Goal: Information Seeking & Learning: Learn about a topic

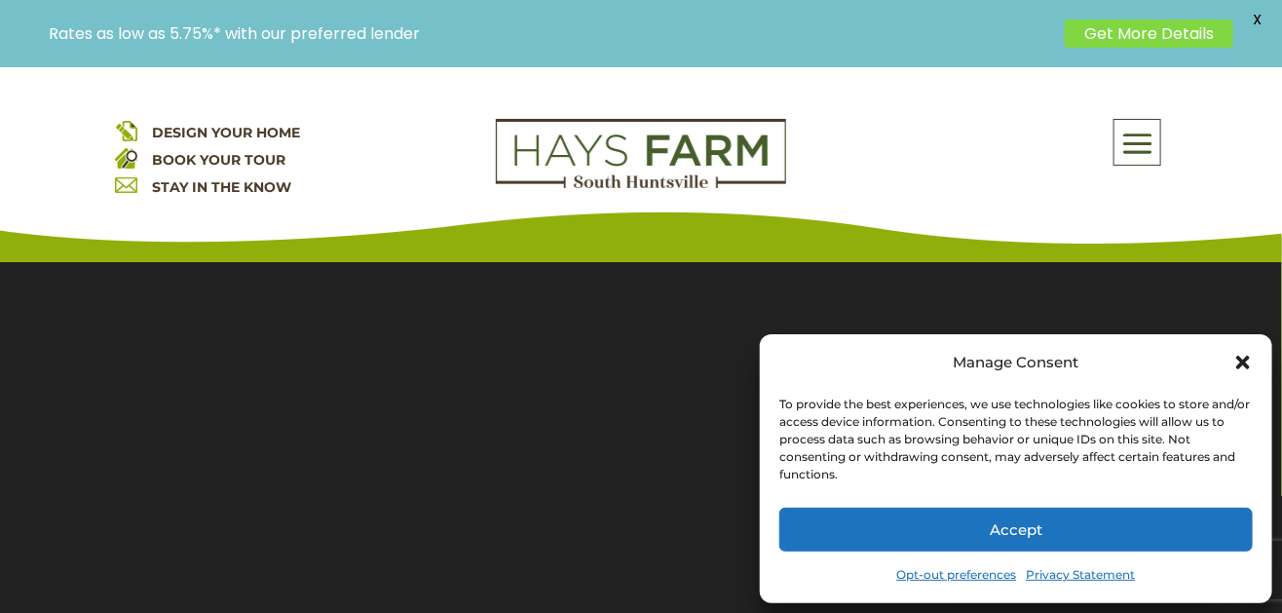
click at [1244, 362] on icon "Close dialog" at bounding box center [1244, 363] width 14 height 14
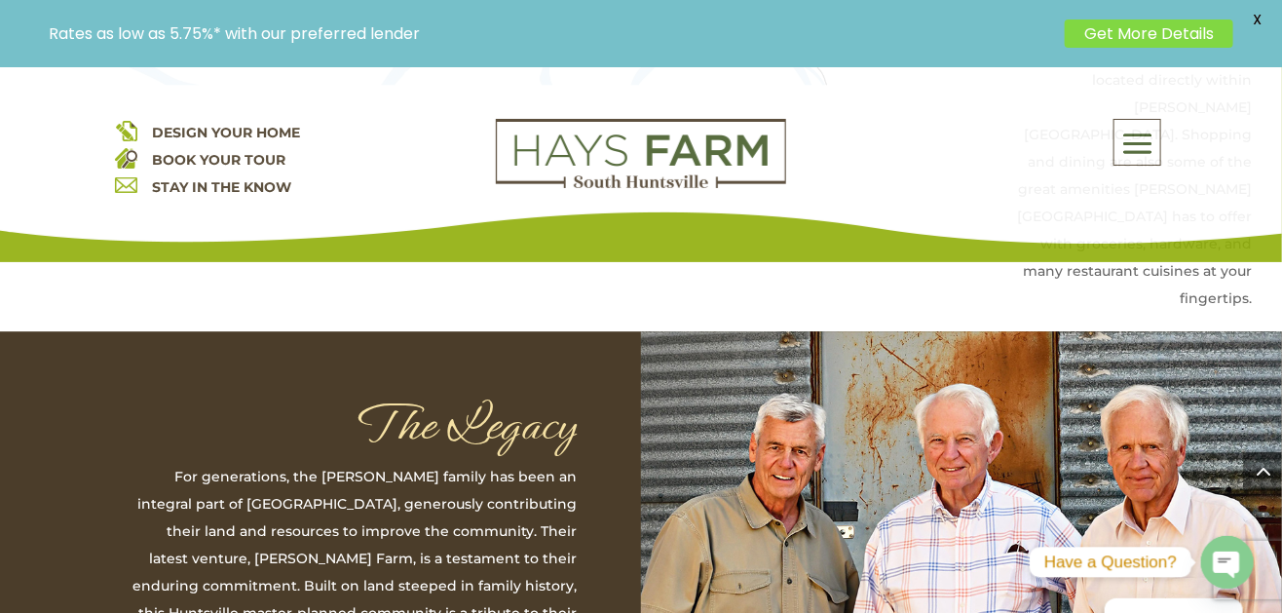
scroll to position [4873, 0]
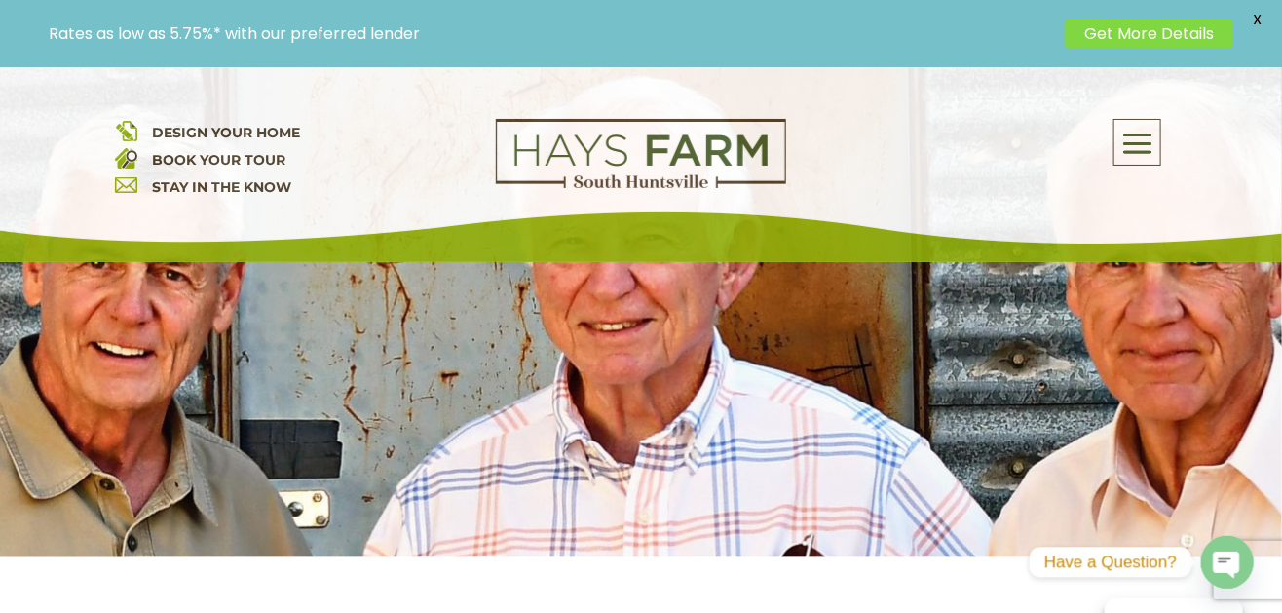
scroll to position [389, 0]
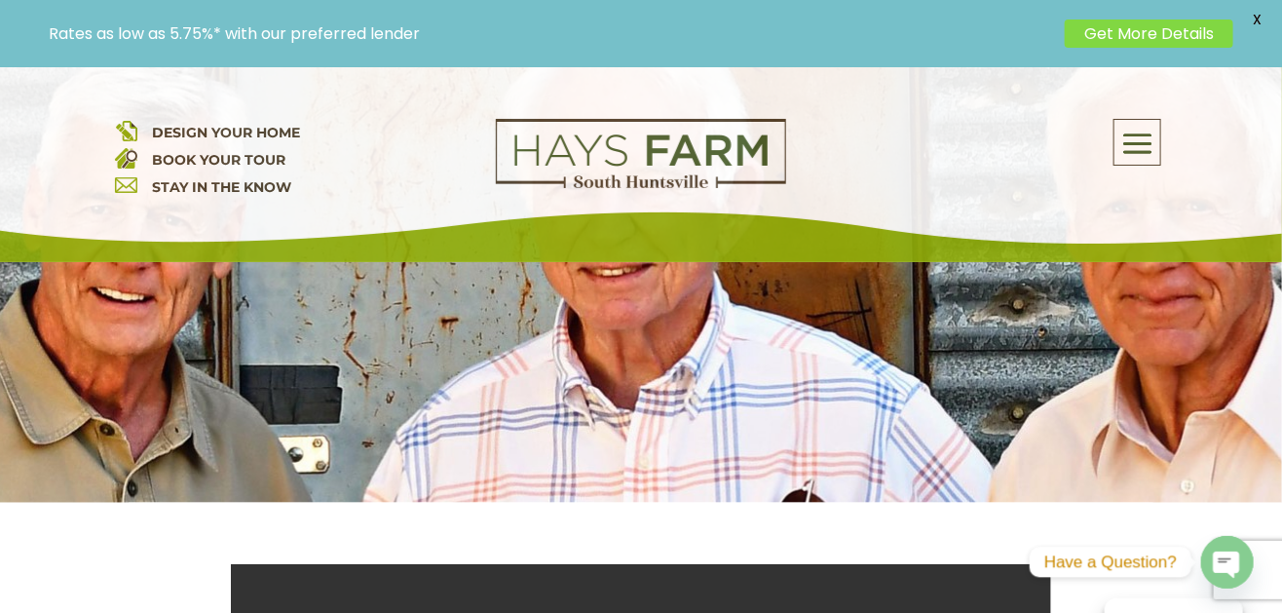
click at [1259, 14] on span "X" at bounding box center [1257, 19] width 29 height 29
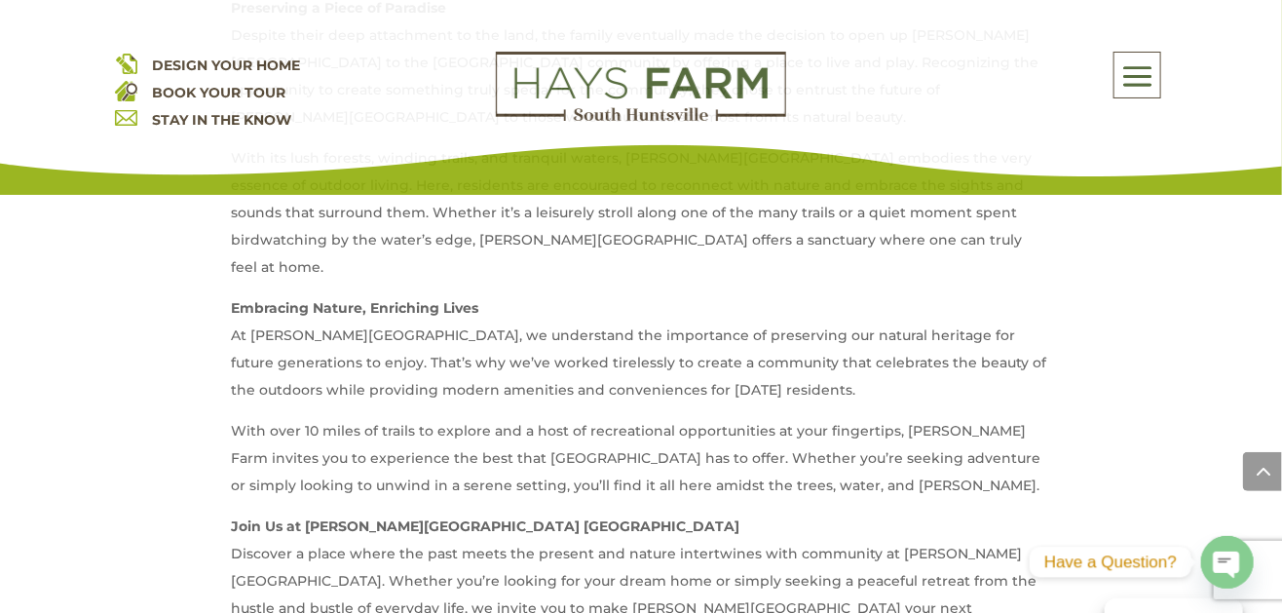
scroll to position [1795, 0]
